Goal: Transaction & Acquisition: Obtain resource

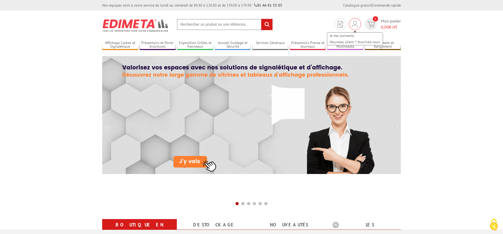
click at [358, 25] on img at bounding box center [355, 24] width 6 height 6
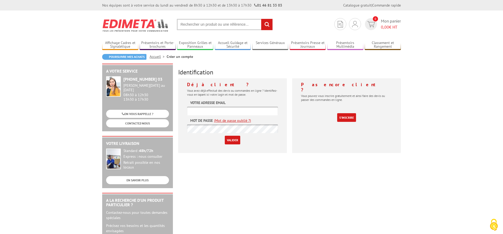
click at [219, 108] on input "text" at bounding box center [232, 111] width 91 height 9
type input "[EMAIL_ADDRESS][DOMAIN_NAME]"
click at [231, 136] on input "Valider" at bounding box center [232, 140] width 15 height 9
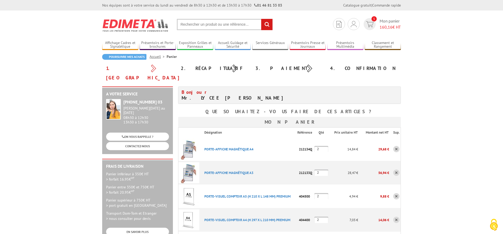
click at [200, 24] on input "text" at bounding box center [225, 24] width 96 height 11
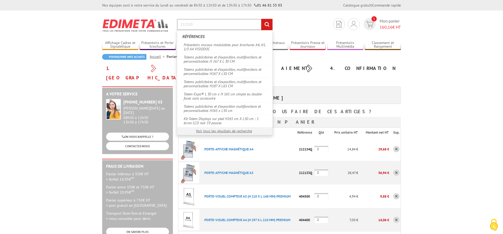
type input "212130"
click at [266, 21] on input "rechercher" at bounding box center [266, 24] width 11 height 11
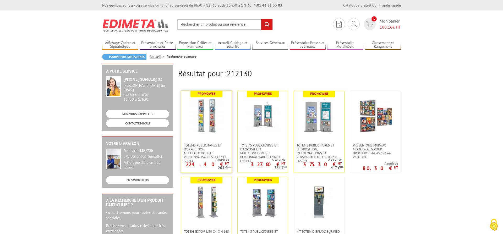
click at [208, 122] on img at bounding box center [206, 116] width 34 height 34
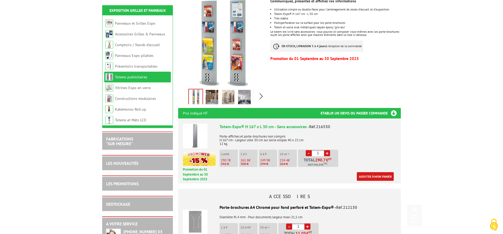
scroll to position [126, 0]
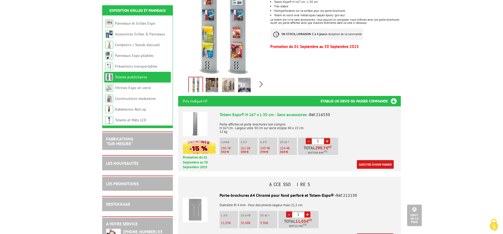
click at [310, 211] on link "+" at bounding box center [307, 214] width 6 height 6
type input "2"
click at [368, 233] on link "Ajouter à mon panier" at bounding box center [375, 237] width 37 height 9
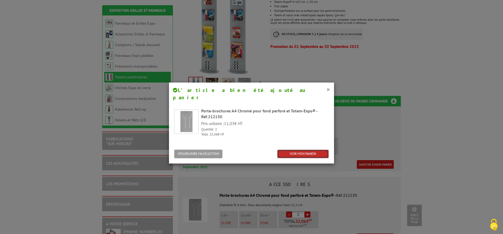
click at [313, 150] on link "VOIR MON PANIER" at bounding box center [303, 154] width 52 height 9
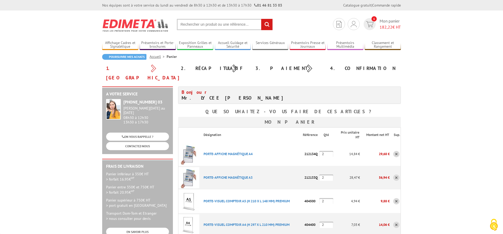
click at [188, 23] on input "text" at bounding box center [225, 24] width 96 height 11
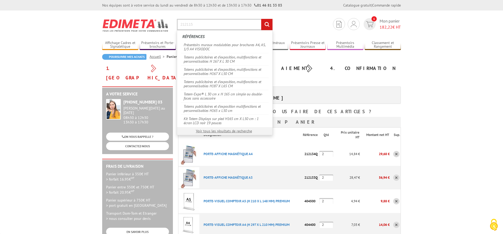
type input "212115"
click at [265, 24] on input "rechercher" at bounding box center [266, 24] width 11 height 11
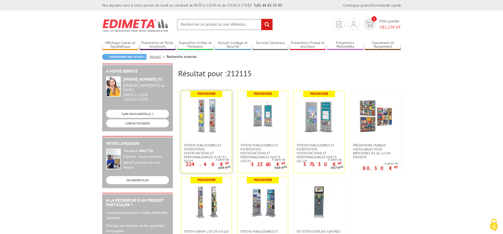
click at [201, 121] on img at bounding box center [206, 116] width 34 height 34
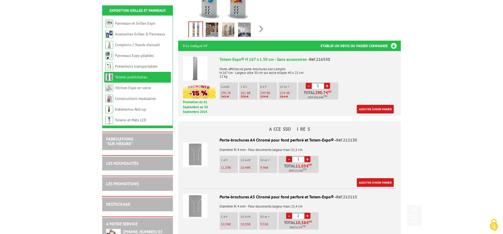
scroll to position [201, 0]
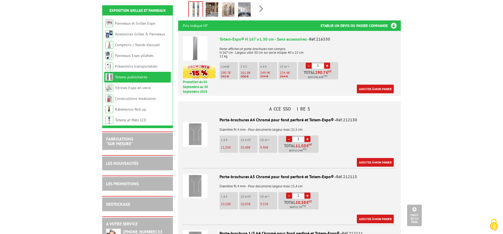
click at [309, 192] on link "+" at bounding box center [307, 195] width 6 height 6
type input "4"
click at [373, 214] on link "Ajouter à mon panier" at bounding box center [375, 218] width 37 height 9
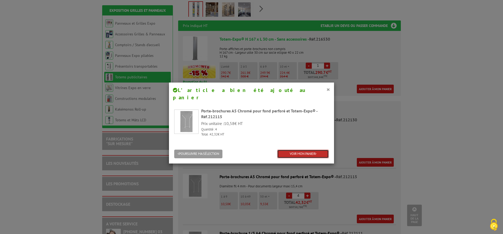
click at [298, 150] on link "VOIR MON PANIER" at bounding box center [303, 154] width 52 height 9
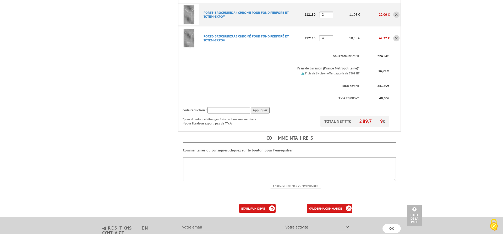
scroll to position [277, 0]
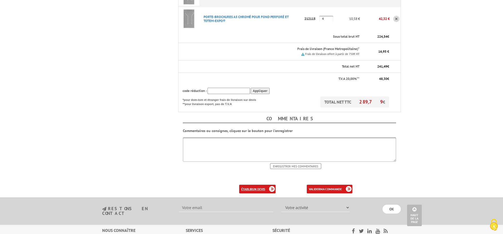
click at [250, 185] on link "établir un devis" at bounding box center [257, 189] width 36 height 9
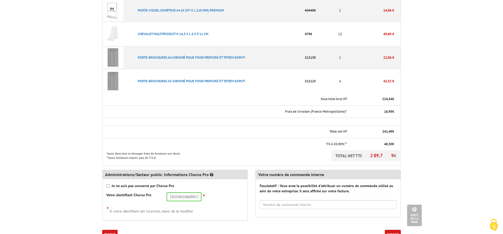
scroll to position [251, 0]
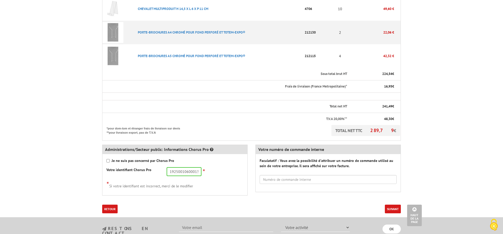
click at [394, 205] on button "Suivant" at bounding box center [393, 209] width 16 height 9
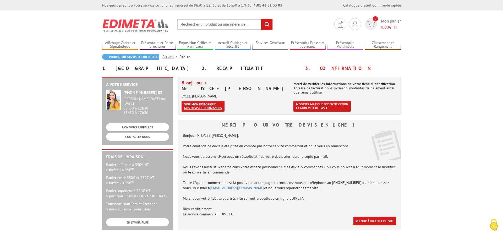
click at [192, 101] on link "Voir mon historique mes devis et commandes" at bounding box center [202, 106] width 43 height 11
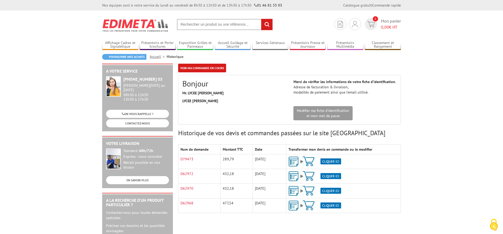
click at [328, 156] on img at bounding box center [314, 161] width 53 height 10
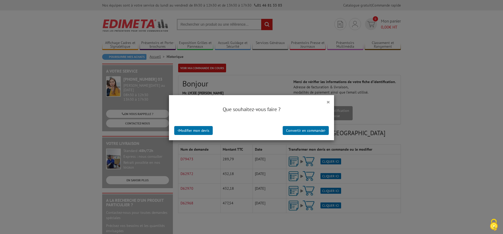
click at [326, 100] on div "×" at bounding box center [251, 99] width 165 height 8
click at [327, 103] on div "Que souhaitez-vous faire ?" at bounding box center [251, 112] width 165 height 18
click at [328, 102] on button "×" at bounding box center [328, 101] width 4 height 7
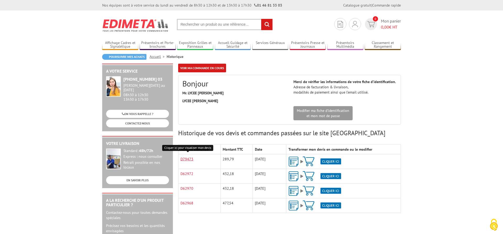
click at [189, 157] on link "D79473" at bounding box center [186, 159] width 13 height 5
